Goal: Information Seeking & Learning: Learn about a topic

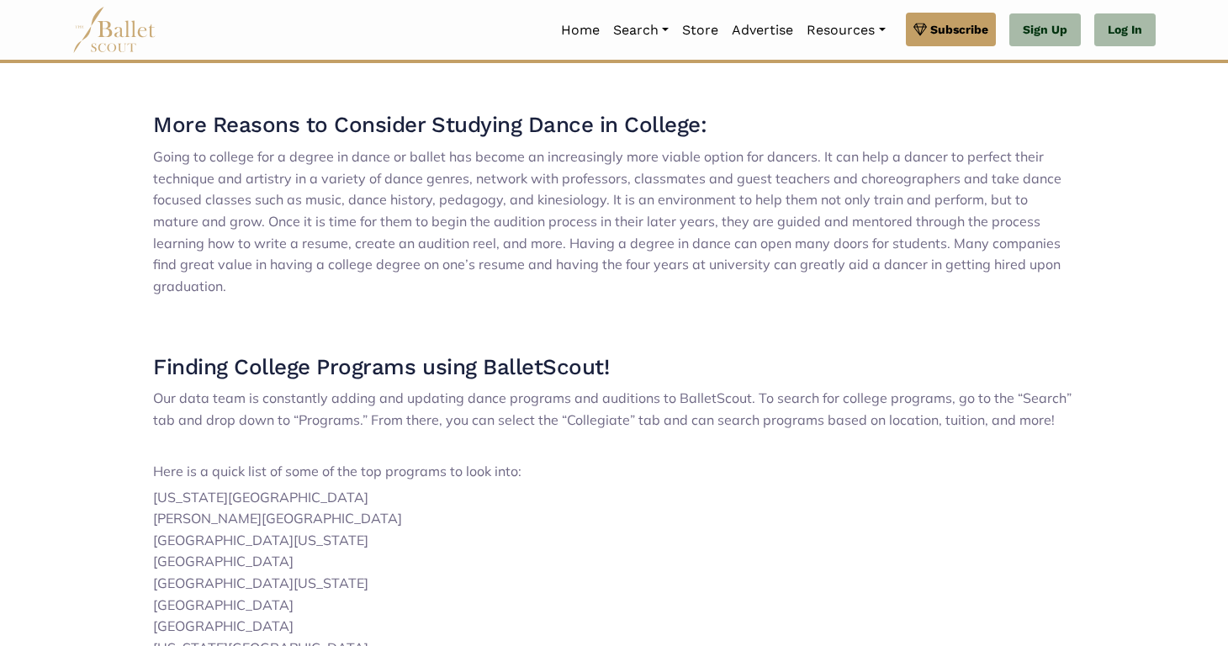
scroll to position [2240, 0]
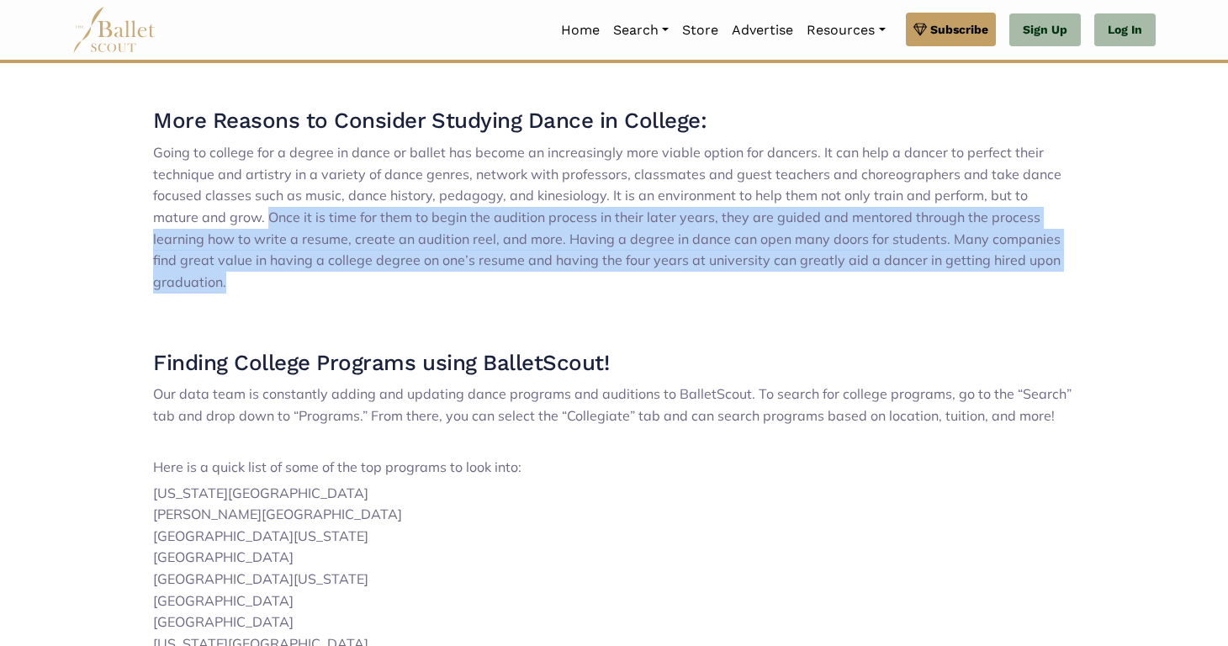
drag, startPoint x: 220, startPoint y: 237, endPoint x: 1022, endPoint y: 288, distance: 803.1
click at [1022, 288] on span "Going to college for a degree in dance or ballet has become an increasingly mor…" at bounding box center [607, 217] width 908 height 146
copy span "Once it is time for them to begin the audition process in their later years, th…"
click at [1022, 288] on span "Going to college for a degree in dance or ballet has become an increasingly mor…" at bounding box center [607, 217] width 908 height 146
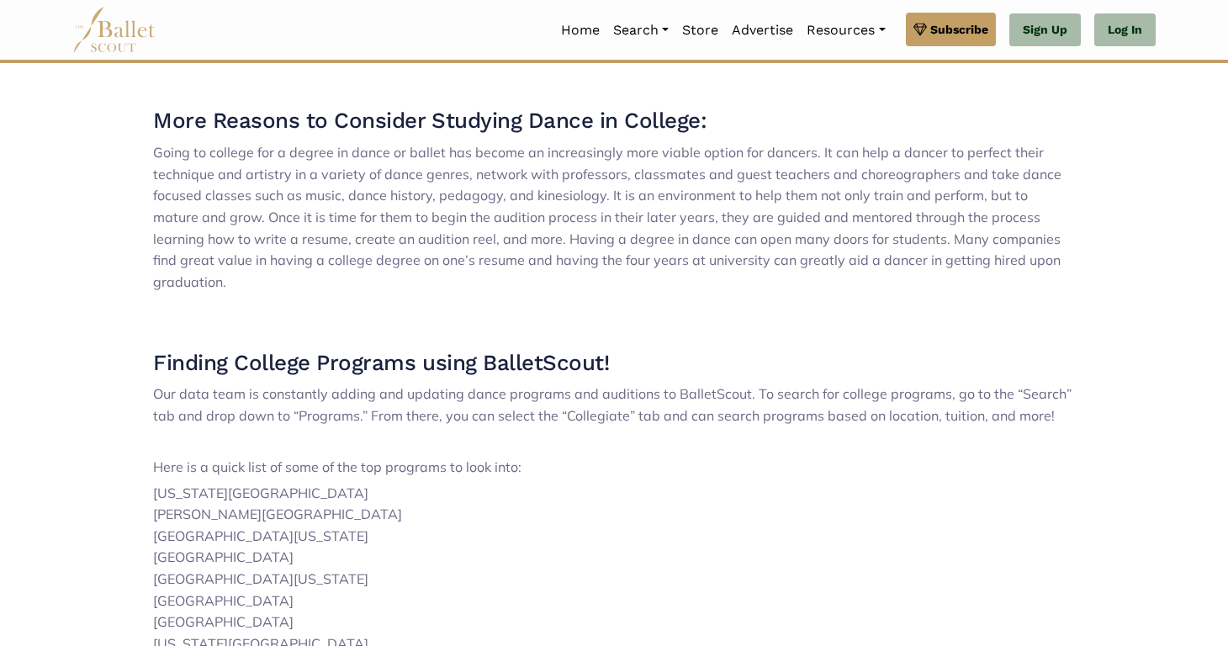
drag, startPoint x: 860, startPoint y: 261, endPoint x: 1025, endPoint y: 292, distance: 167.8
click at [1027, 292] on p "Going to college for a degree in dance or ballet has become an increasingly mor…" at bounding box center [614, 217] width 922 height 151
copy span "Many companies find great value in having a college degree on one’s resume and …"
click at [1025, 292] on p "Going to college for a degree in dance or ballet has become an increasingly mor…" at bounding box center [614, 217] width 922 height 151
click at [584, 192] on span "Going to college for a degree in dance or ballet has become an increasingly mor…" at bounding box center [607, 217] width 908 height 146
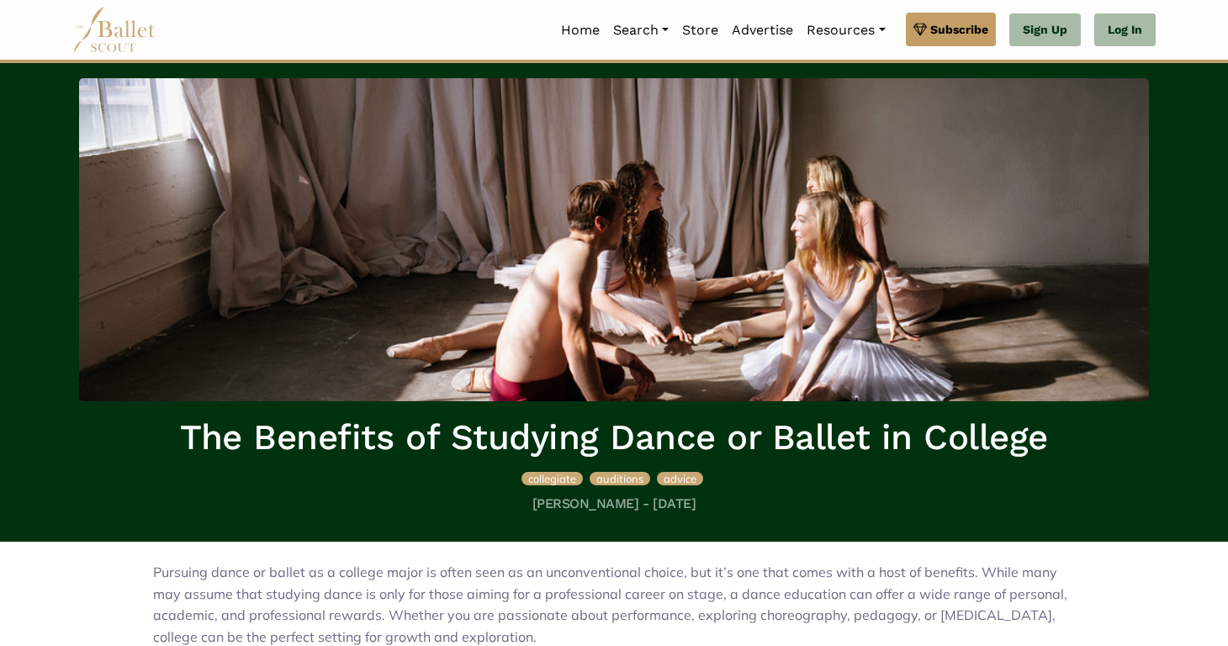
scroll to position [50, 0]
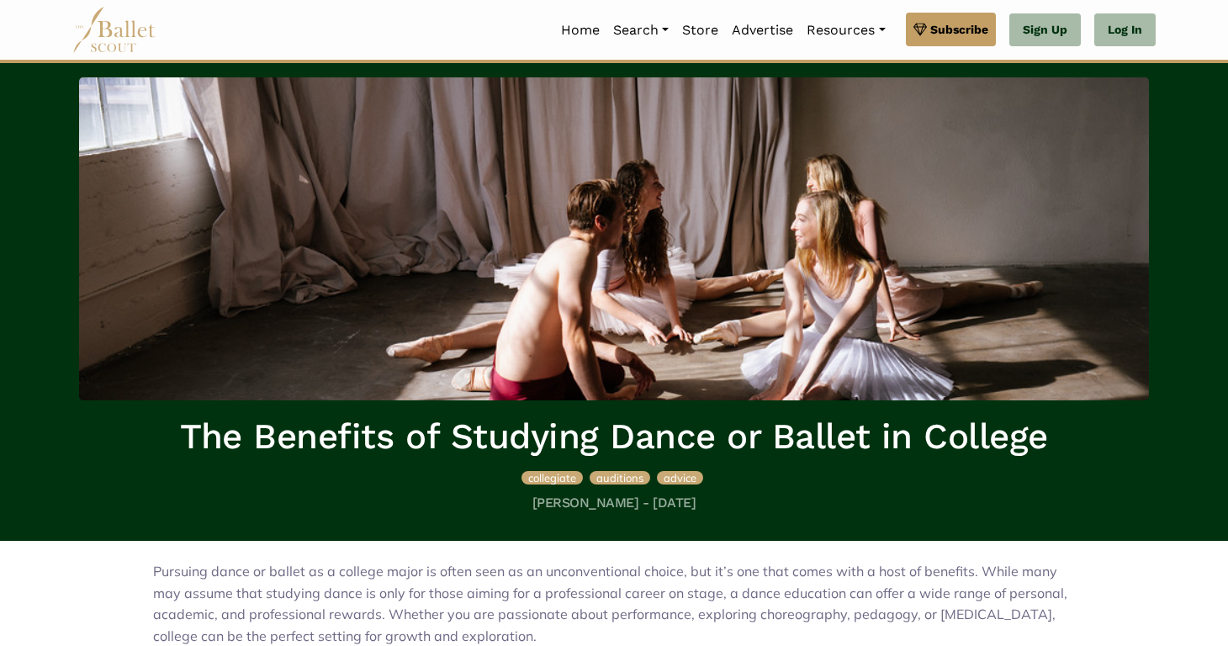
drag, startPoint x: 609, startPoint y: 505, endPoint x: 511, endPoint y: 500, distance: 97.7
click at [511, 500] on h5 "[PERSON_NAME] - [DATE]" at bounding box center [614, 504] width 1070 height 18
copy h5 "[PERSON_NAME]"
click at [862, 415] on h1 "The Benefits of Studying Dance or Ballet in College" at bounding box center [614, 437] width 1070 height 46
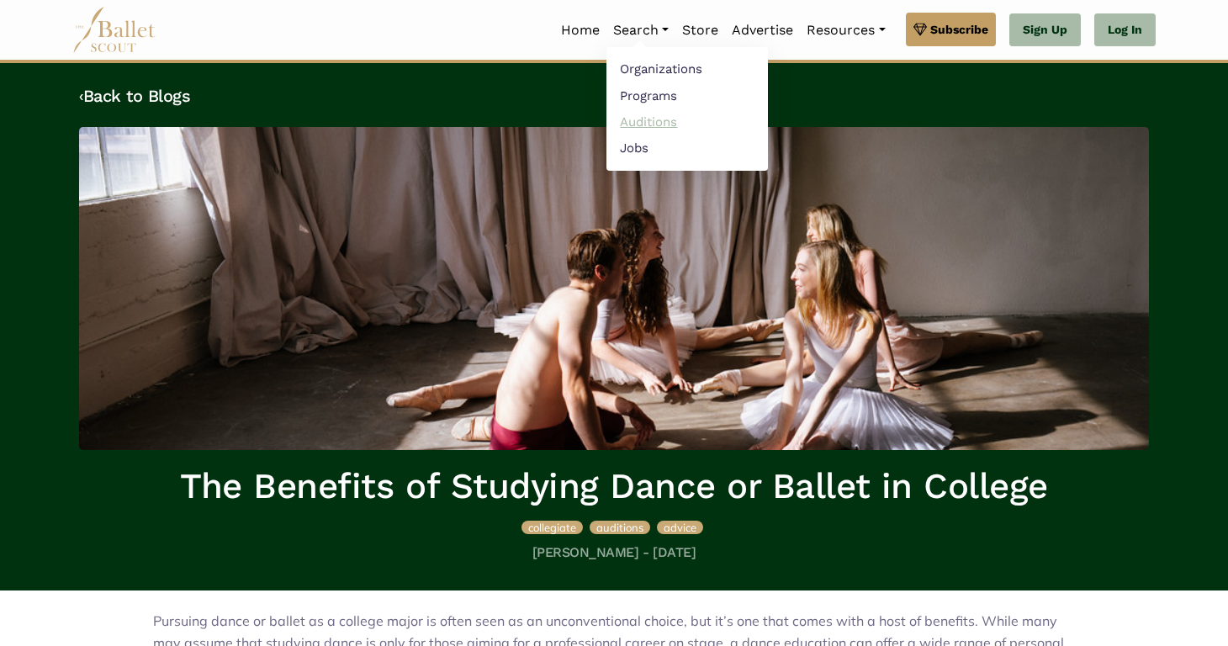
click at [683, 122] on link "Auditions" at bounding box center [686, 121] width 161 height 26
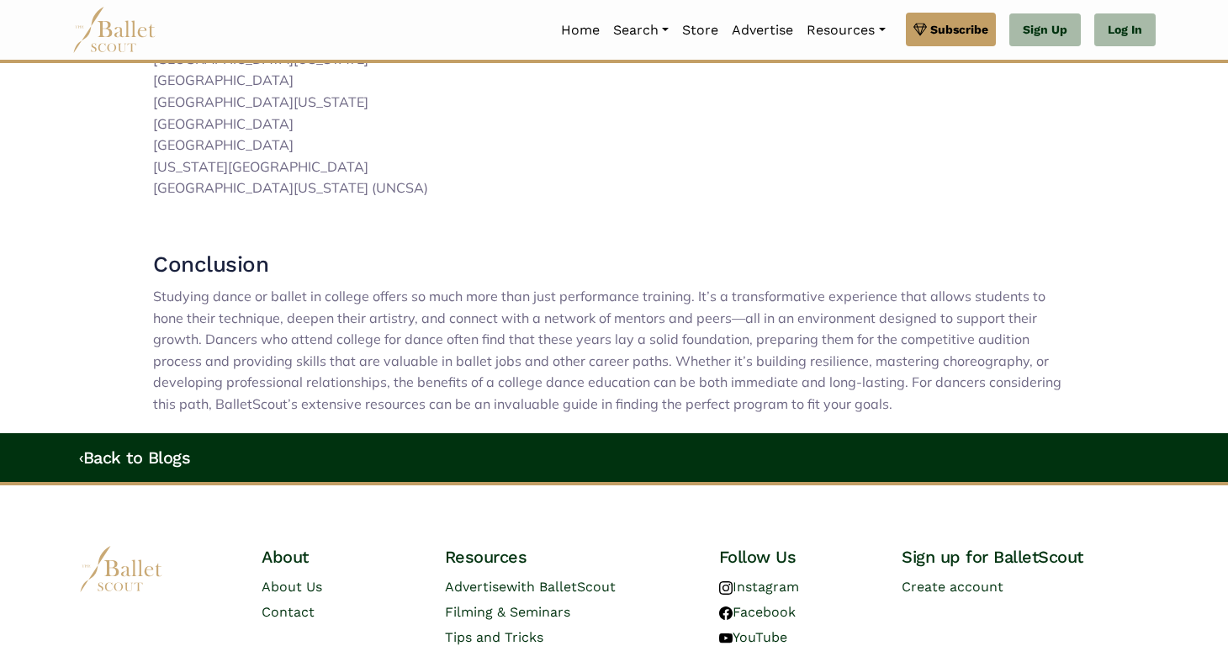
scroll to position [2717, 0]
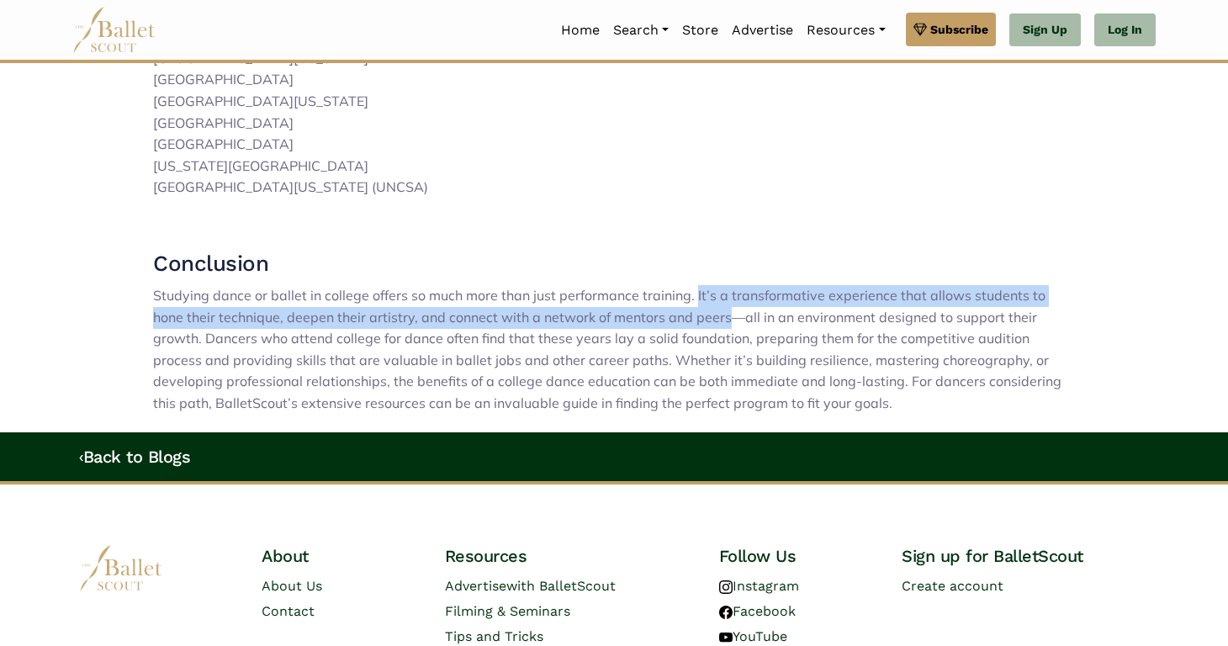
drag, startPoint x: 692, startPoint y: 296, endPoint x: 694, endPoint y: 316, distance: 20.3
click at [694, 316] on span "Studying dance or ballet in college offers so much more than just performance t…" at bounding box center [607, 349] width 908 height 124
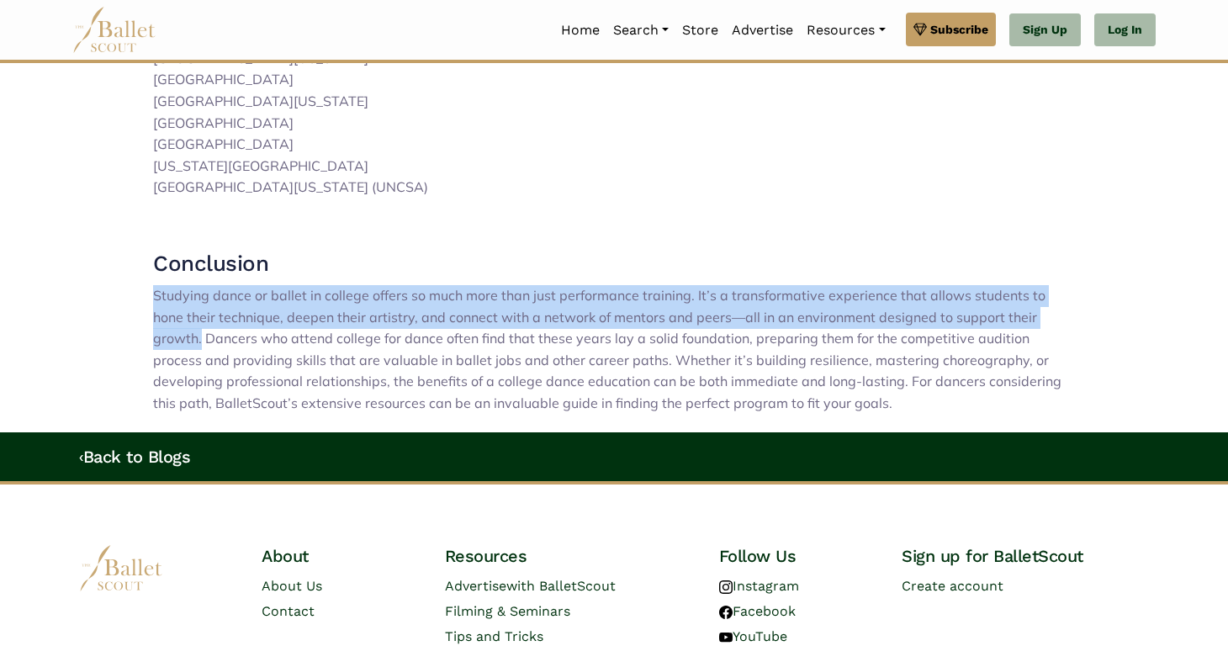
drag, startPoint x: 152, startPoint y: 294, endPoint x: 1055, endPoint y: 315, distance: 902.7
copy span "Studying dance or ballet in college offers so much more than just performance t…"
click at [1055, 315] on p "Studying dance or ballet in college offers so much more than just performance t…" at bounding box center [614, 350] width 922 height 130
